Goal: Task Accomplishment & Management: Complete application form

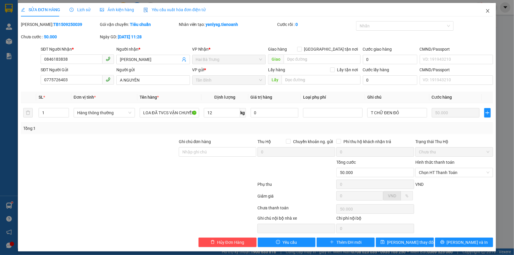
click at [486, 12] on icon "close" at bounding box center [488, 11] width 5 height 5
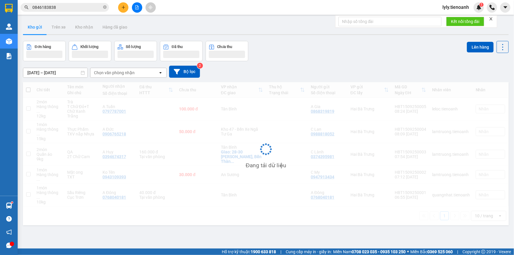
click at [85, 10] on input "0846183838" at bounding box center [67, 7] width 70 height 6
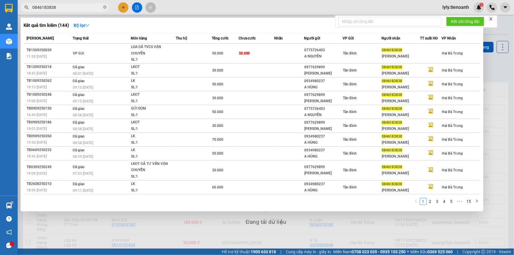
click at [85, 10] on input "0846183838" at bounding box center [67, 7] width 70 height 6
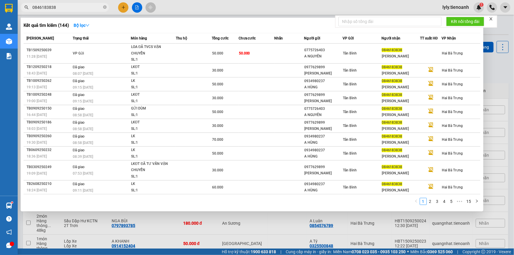
paste input "86688484"
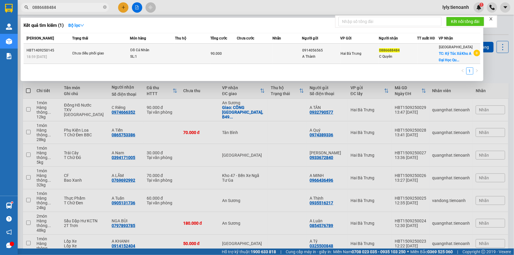
type input "0886688484"
click at [126, 59] on td "Chưa điều phối giao" at bounding box center [100, 54] width 59 height 20
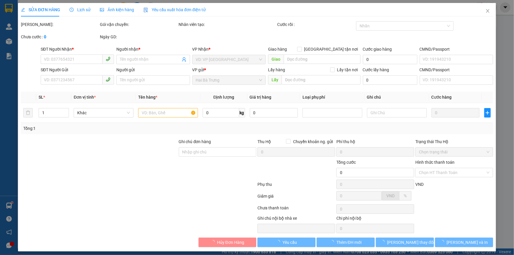
type input "0886688484"
type input "C Quyên"
checkbox input "true"
type input "Ký Túc Xá Khu A Đại Học Quốc Gia TP.HCM, Tạ Quang Bửu, [GEOGRAPHIC_DATA], [GEOG…"
type input "0914056565"
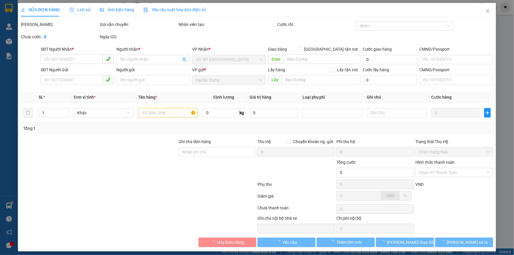
type input "A Thành"
type input "90.000"
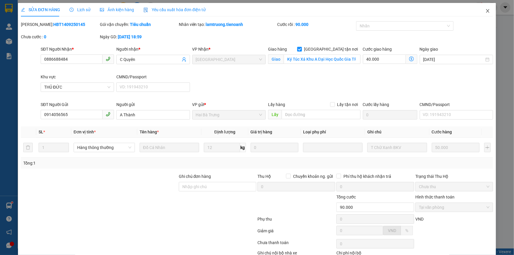
click at [486, 13] on icon "close" at bounding box center [488, 11] width 5 height 5
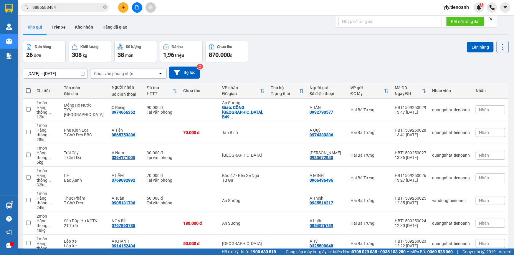
click at [78, 9] on input "0886688484" at bounding box center [67, 7] width 70 height 6
